Goal: Information Seeking & Learning: Check status

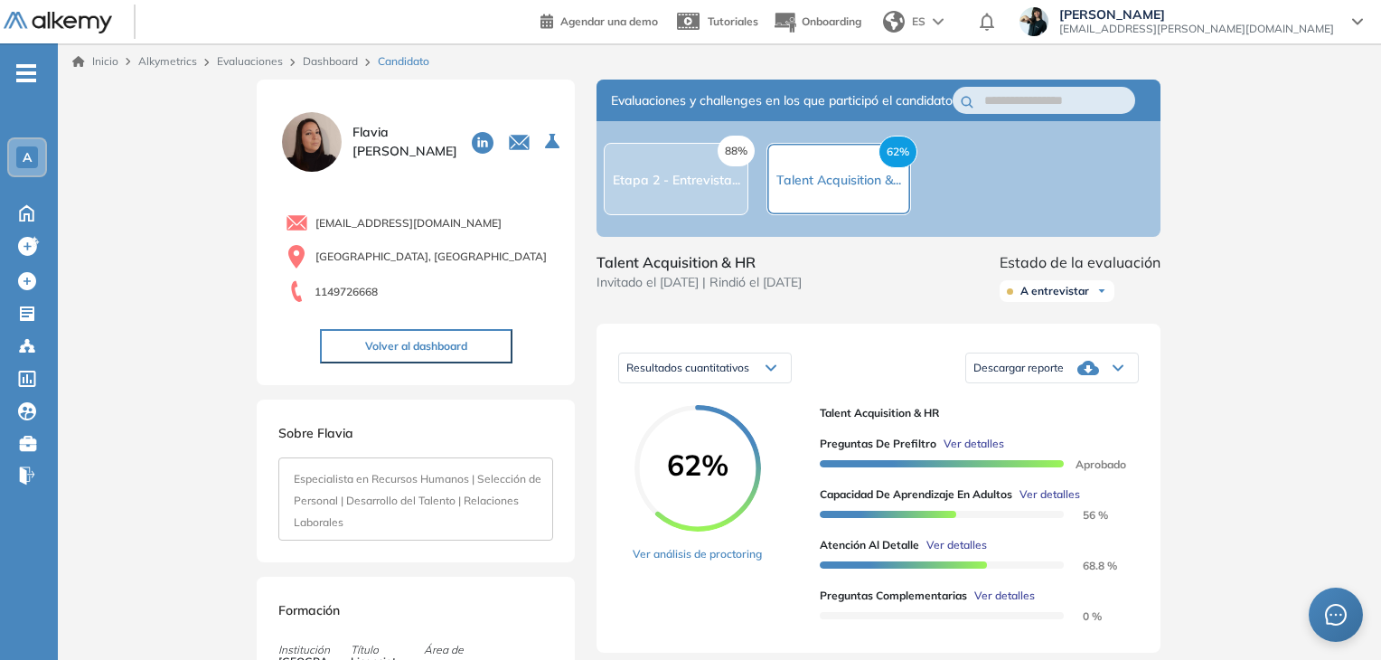
click at [342, 62] on link "Dashboard" at bounding box center [330, 61] width 55 height 14
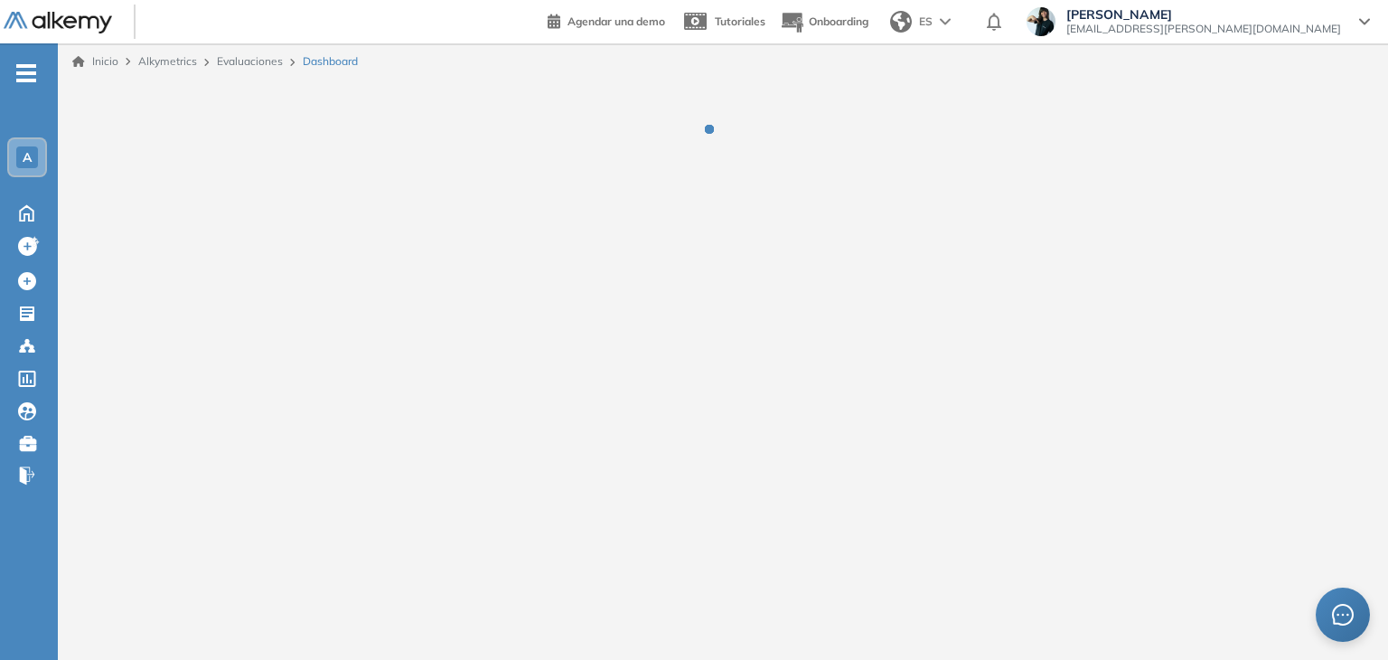
click at [246, 61] on link "Evaluaciones" at bounding box center [250, 61] width 66 height 14
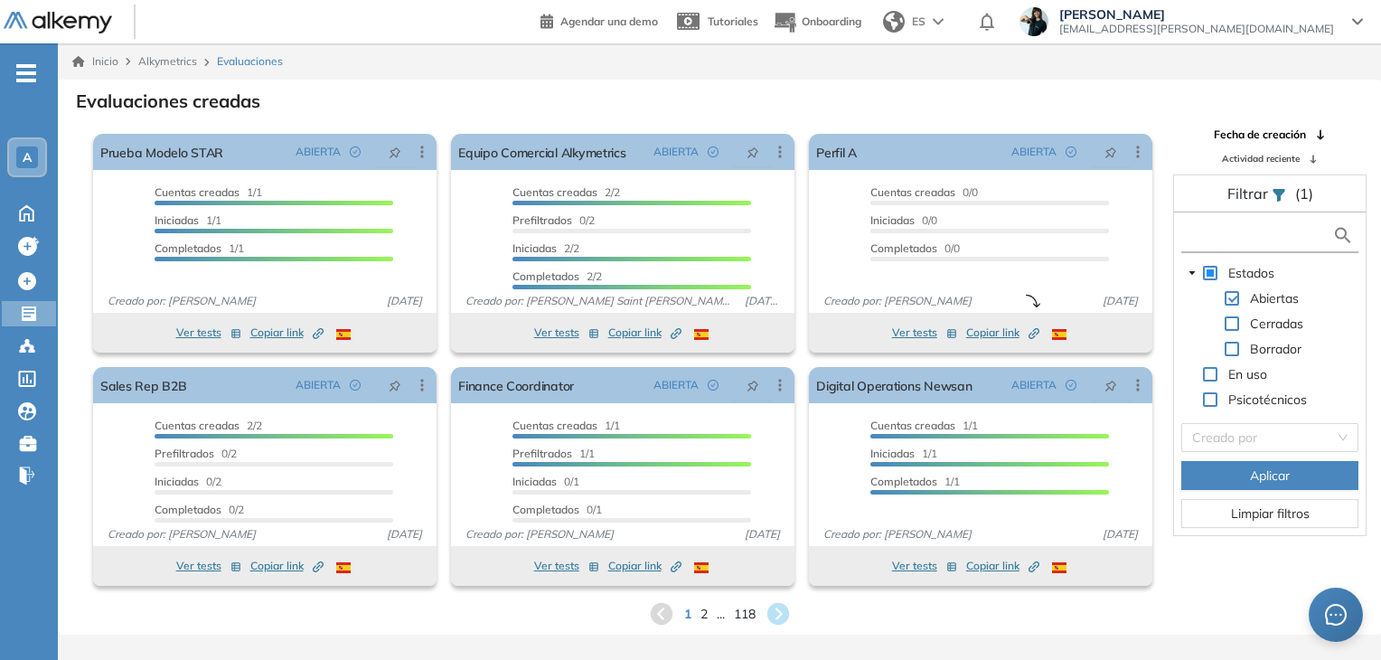
click at [1232, 239] on input "text" at bounding box center [1258, 235] width 146 height 19
click at [1229, 323] on span at bounding box center [1231, 323] width 14 height 14
click at [1226, 235] on input "text" at bounding box center [1258, 235] width 146 height 19
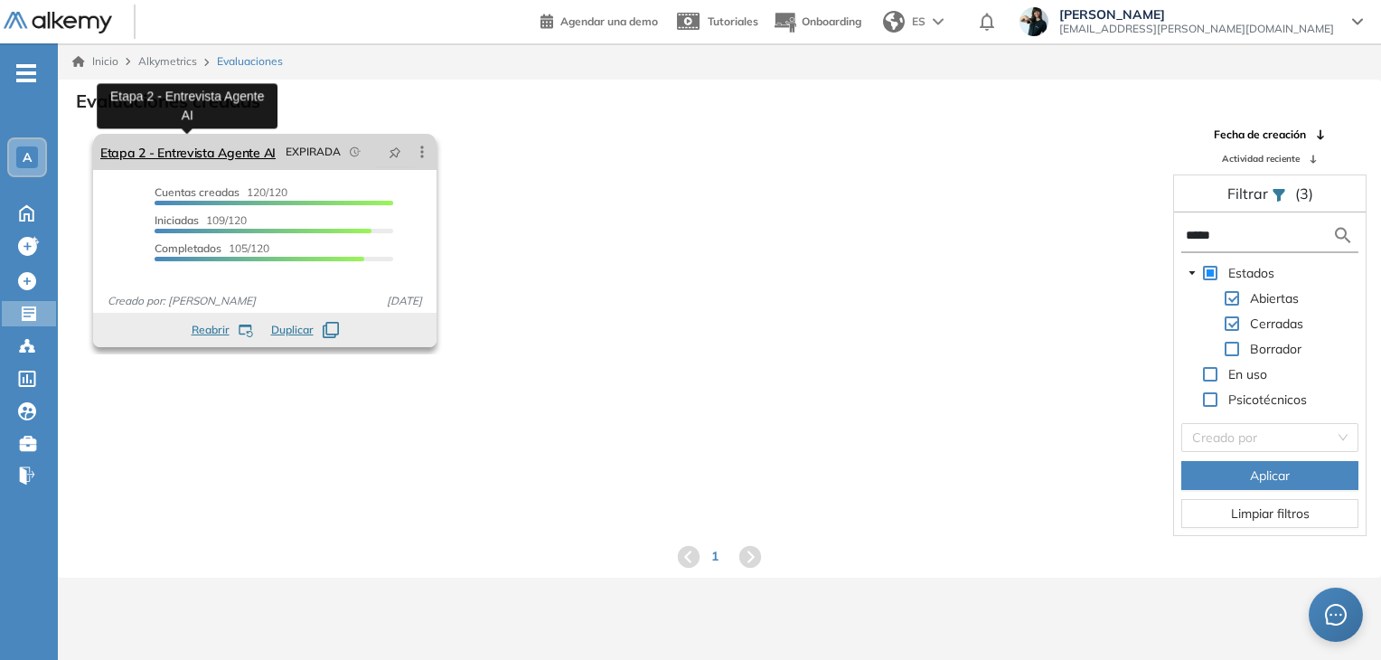
type input "*****"
click at [186, 152] on link "Etapa 2 - Entrevista Agente AI" at bounding box center [187, 152] width 175 height 36
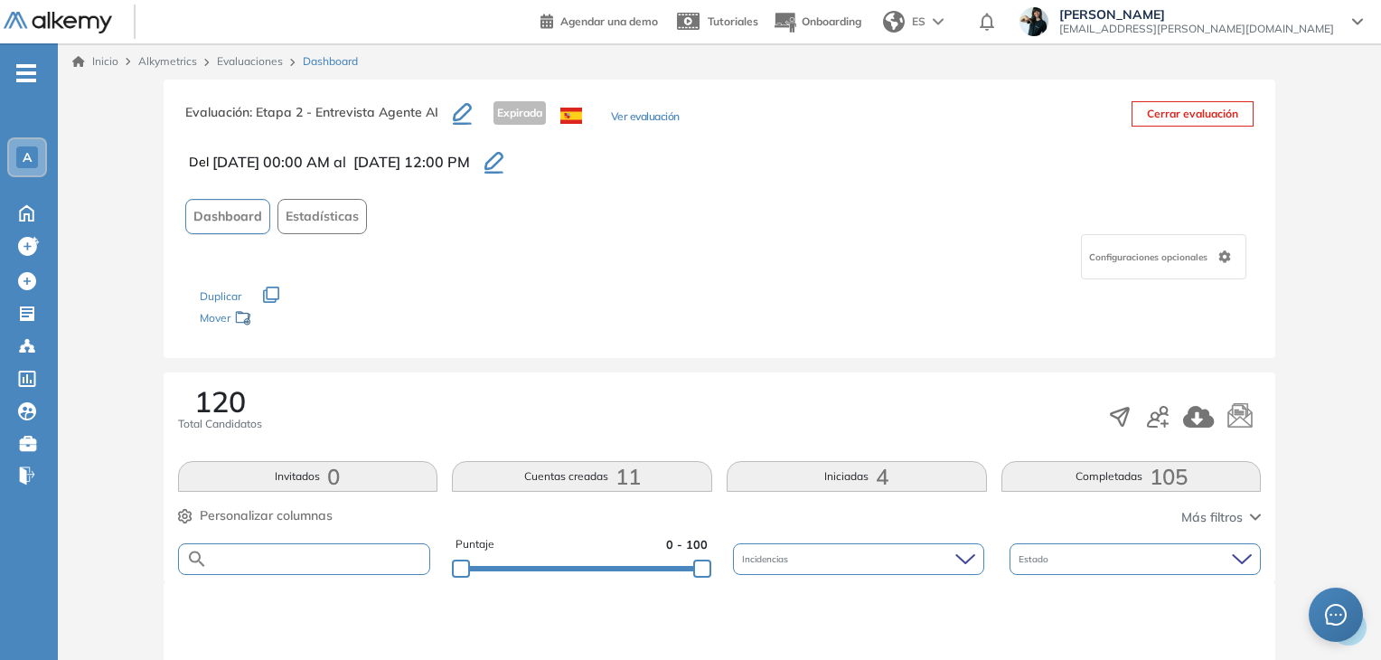
click at [257, 552] on input "text" at bounding box center [319, 559] width 222 height 14
paste input "**********"
type input "**********"
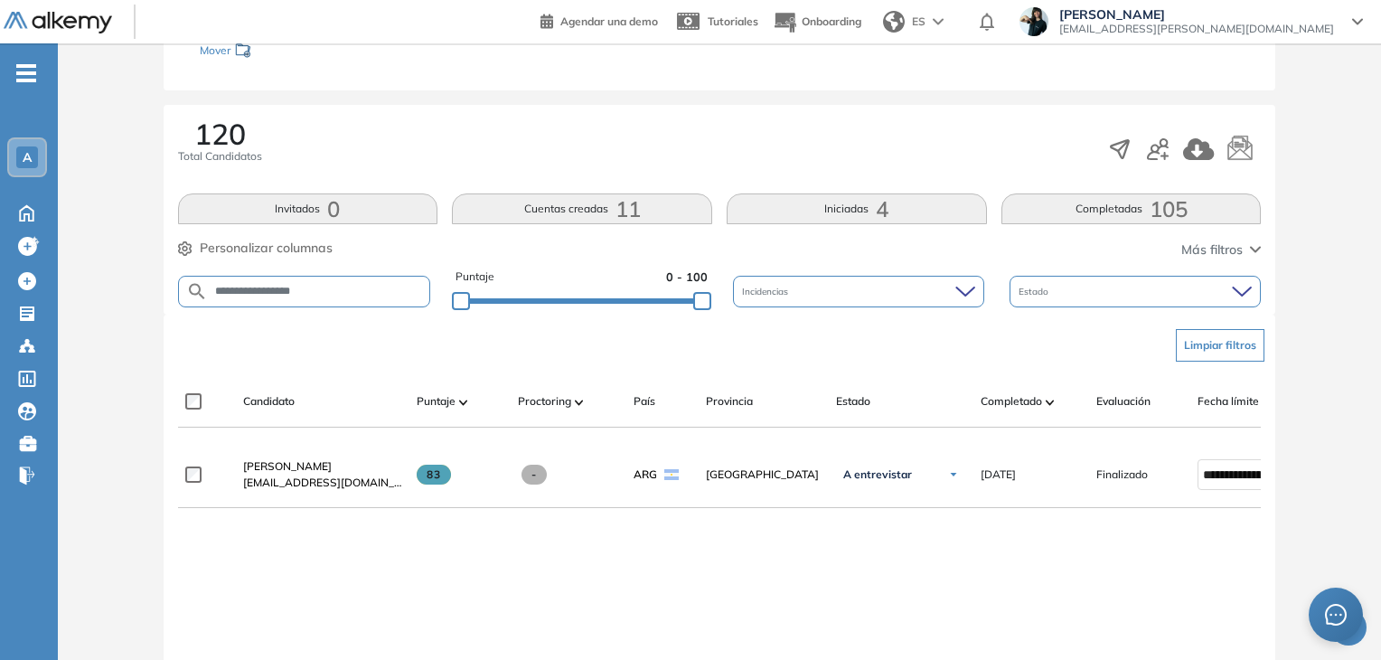
scroll to position [271, 0]
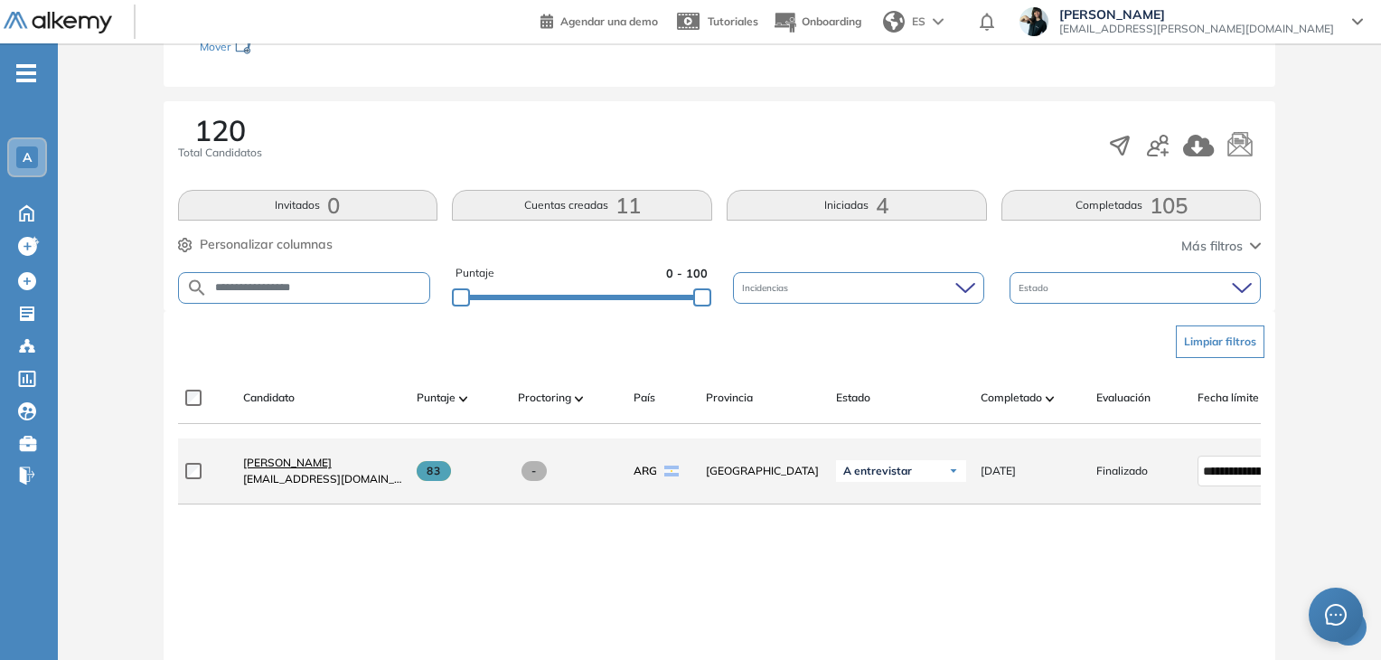
click at [297, 465] on span "[PERSON_NAME]" at bounding box center [287, 462] width 89 height 14
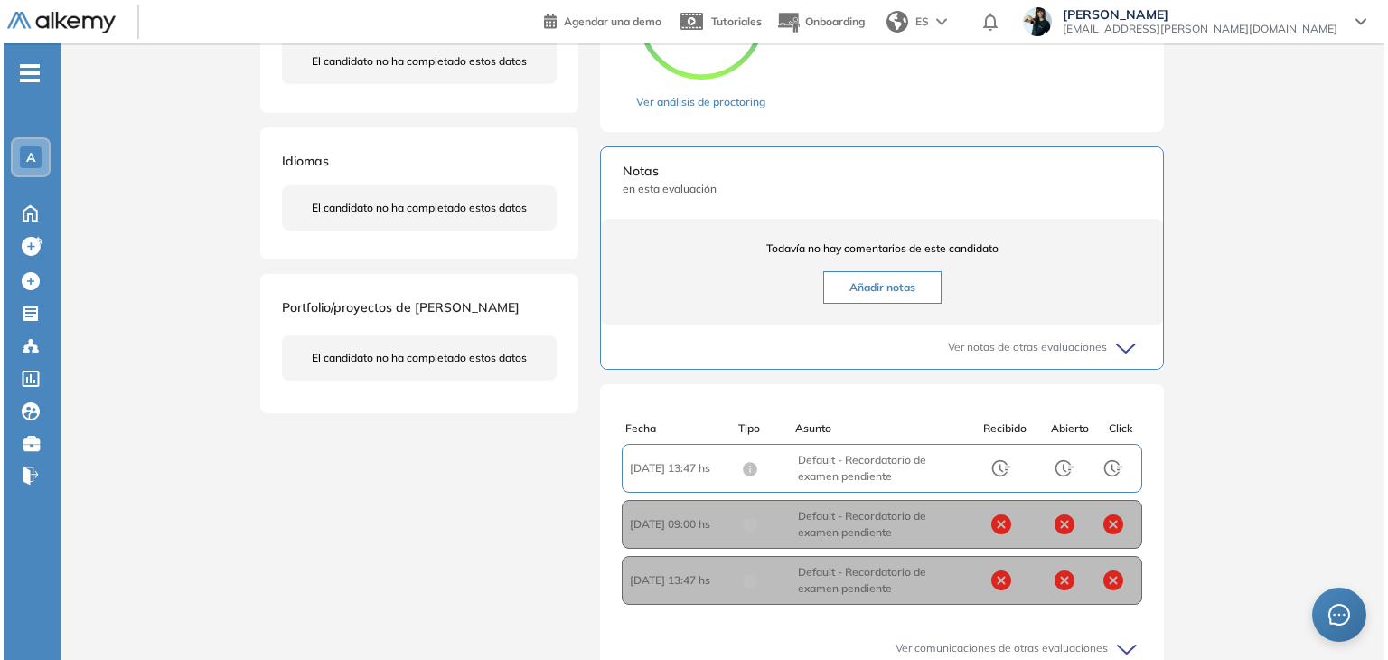
scroll to position [181, 0]
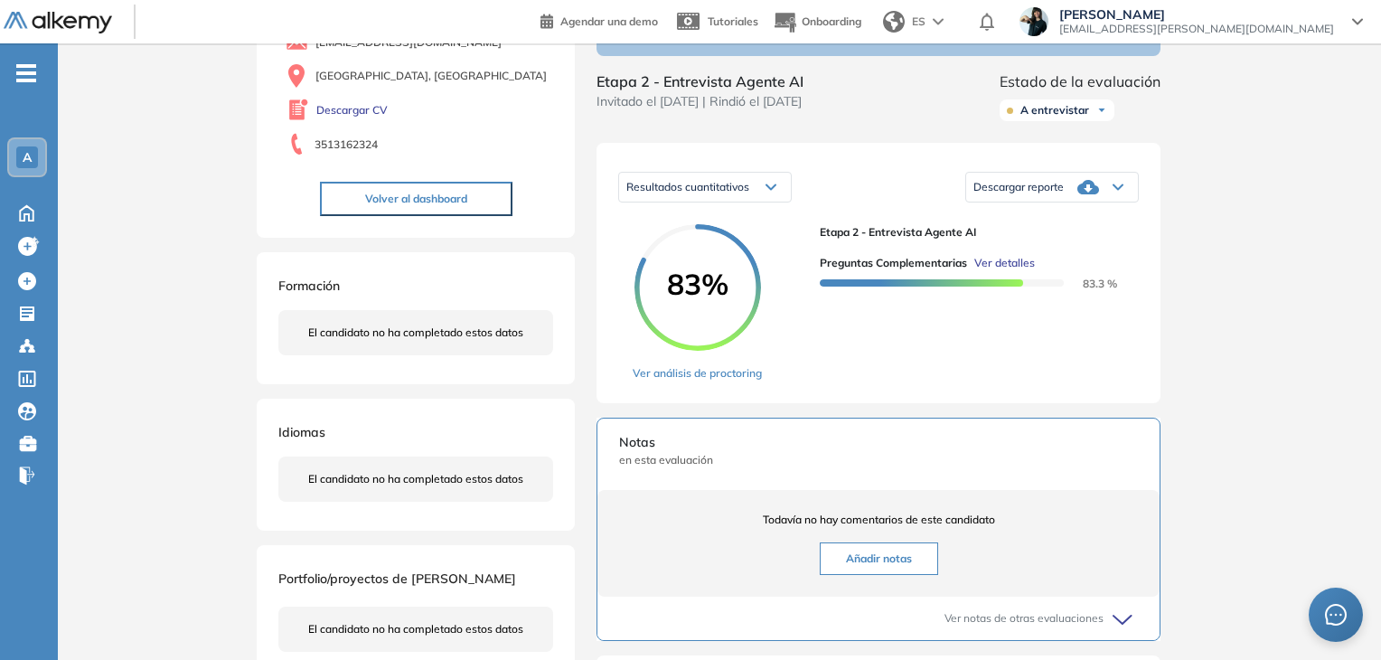
click at [1007, 271] on span "Ver detalles" at bounding box center [1004, 263] width 61 height 16
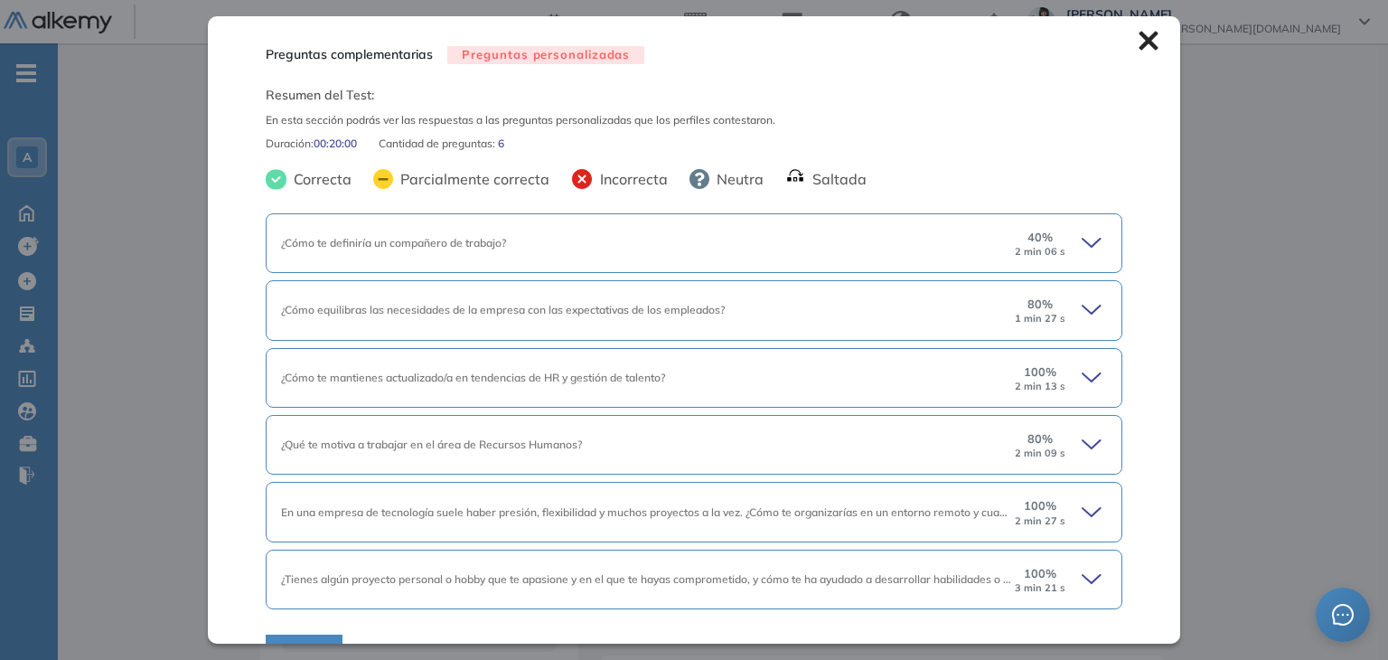
scroll to position [38, 0]
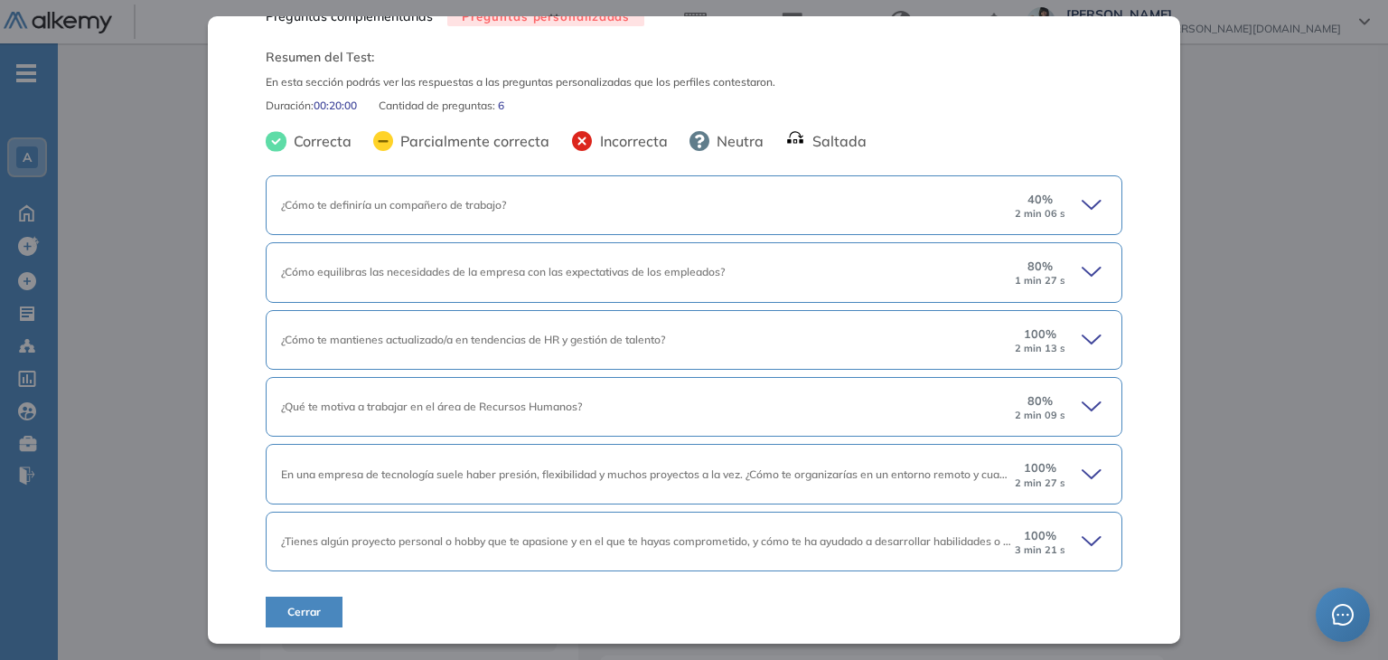
click at [1057, 529] on div "100 % 3 min 21 s" at bounding box center [1060, 541] width 94 height 29
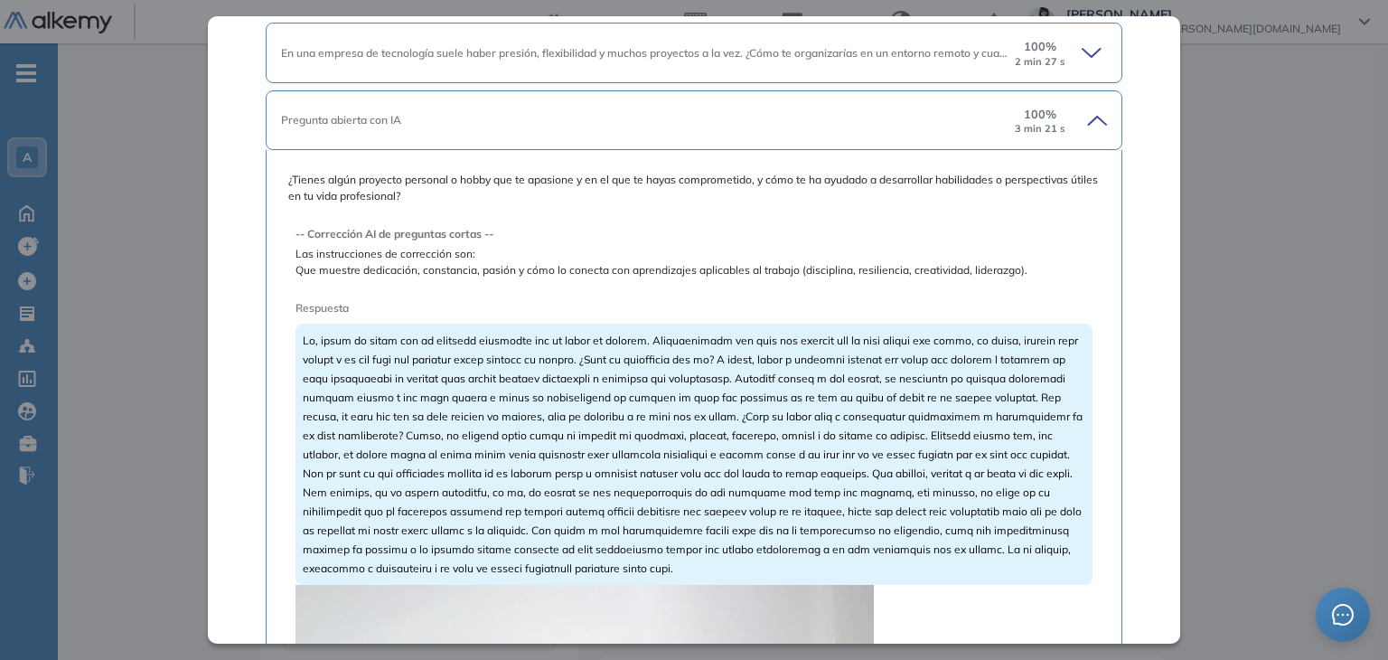
scroll to position [490, 0]
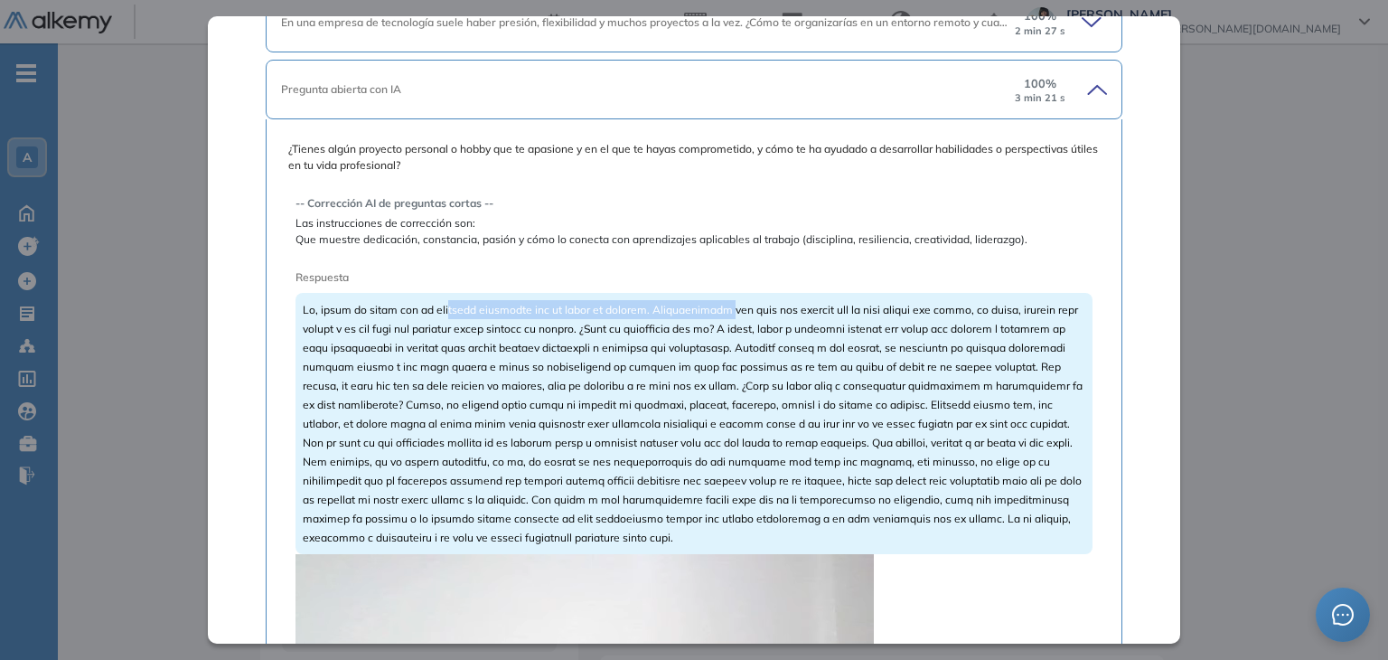
drag, startPoint x: 458, startPoint y: 308, endPoint x: 735, endPoint y: 308, distance: 277.4
click at [735, 308] on span at bounding box center [693, 423] width 780 height 241
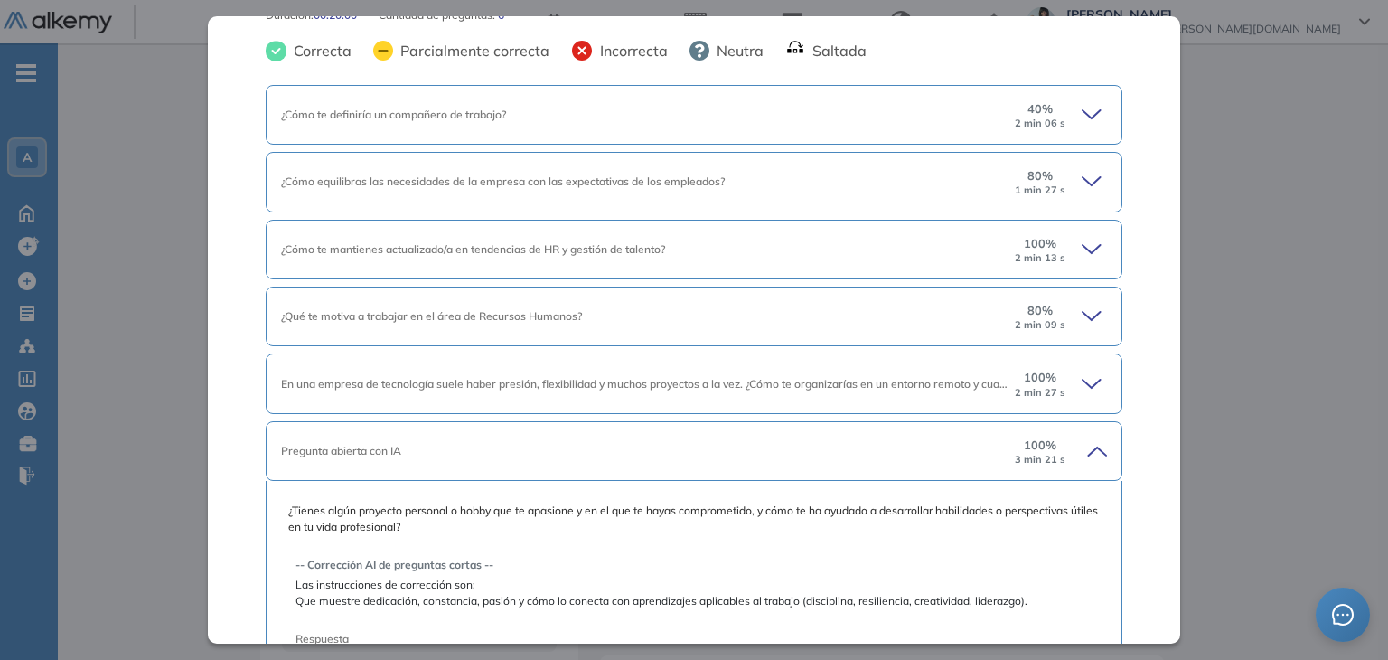
click at [1081, 183] on icon at bounding box center [1093, 181] width 25 height 25
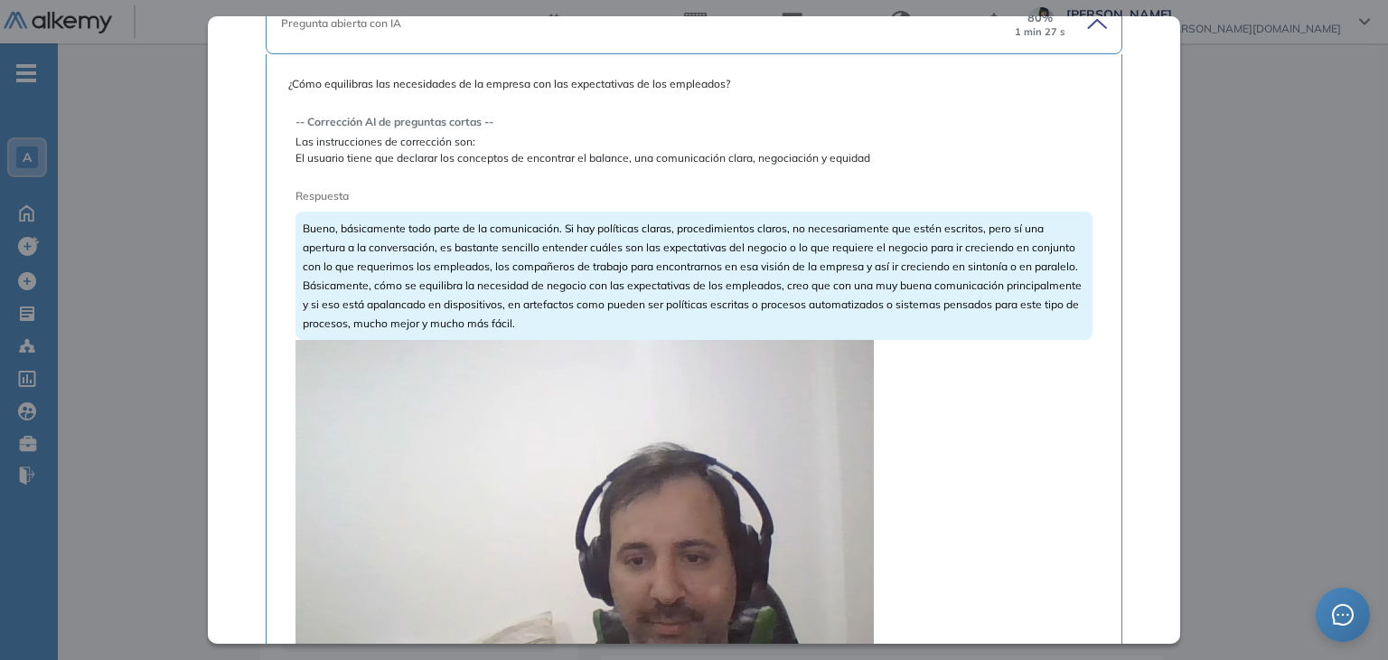
scroll to position [309, 0]
